Goal: Information Seeking & Learning: Learn about a topic

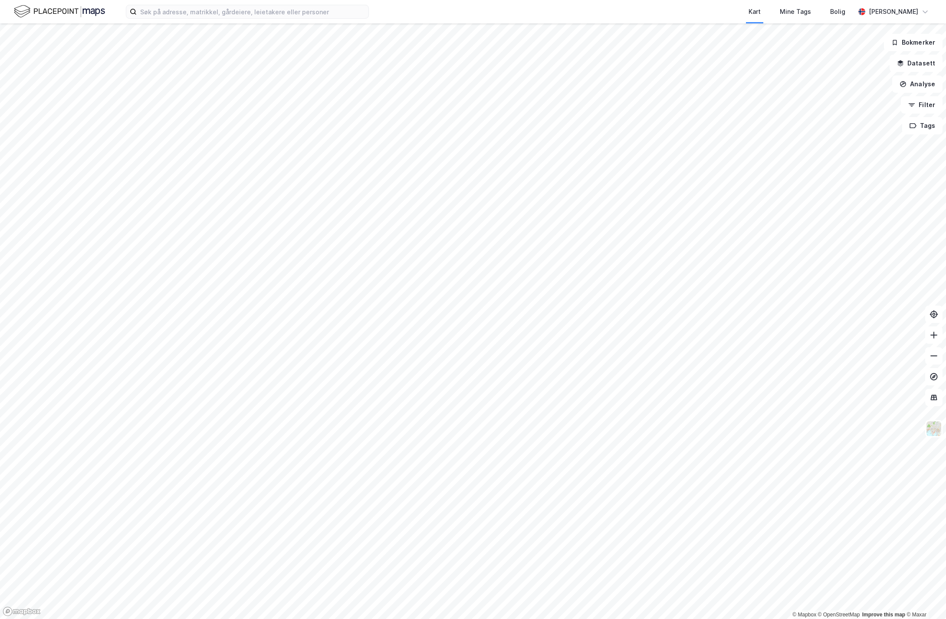
click at [395, 0] on html "Kart Mine Tags Bolig Frode Albretsen © Mapbox © OpenStreetMap Improve this map …" at bounding box center [473, 309] width 946 height 619
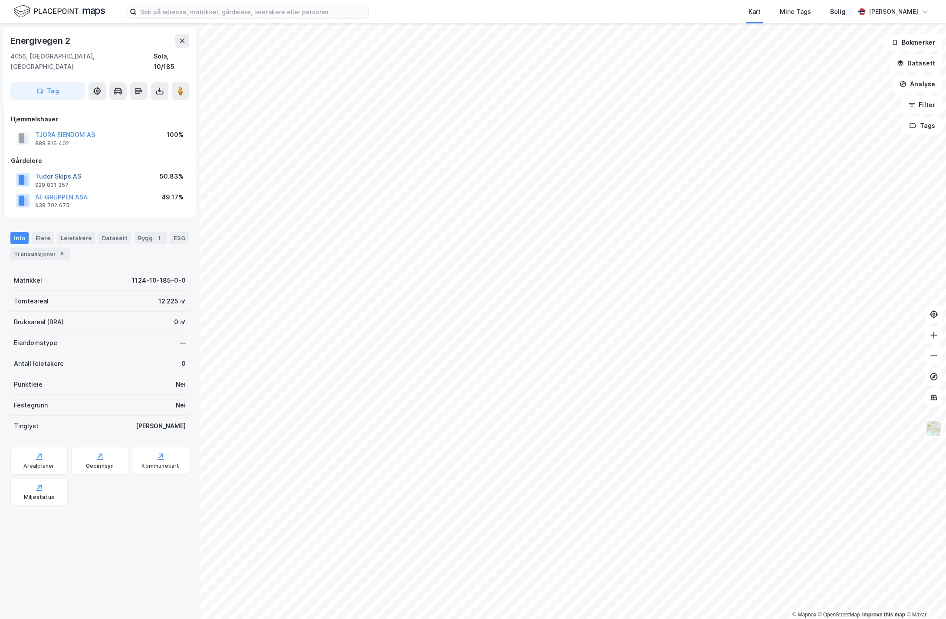
click at [0, 0] on button "Tudor Skips AS" at bounding box center [0, 0] width 0 height 0
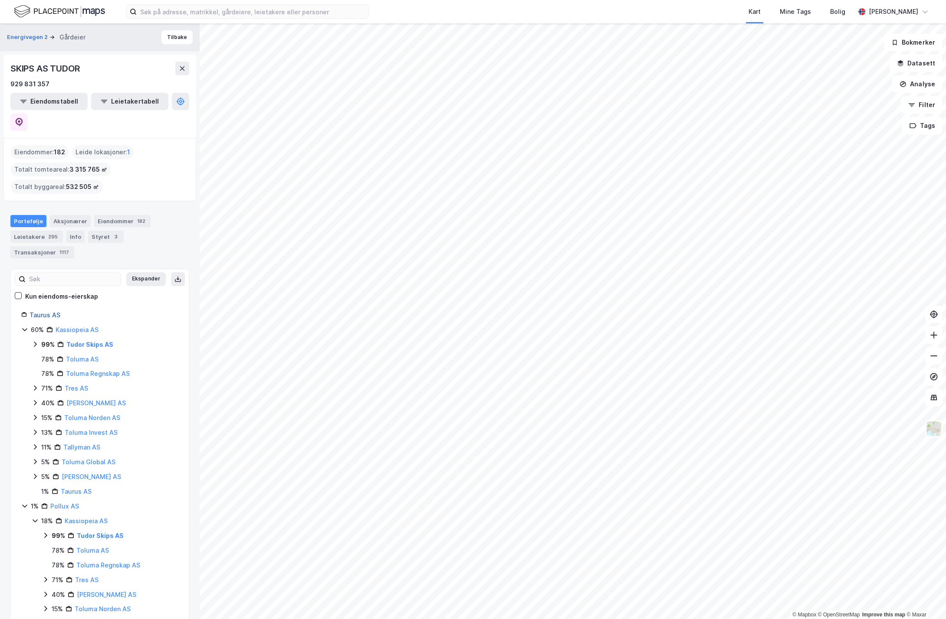
click at [48, 311] on link "Taurus AS" at bounding box center [44, 314] width 31 height 7
